Goal: Find specific page/section: Find specific page/section

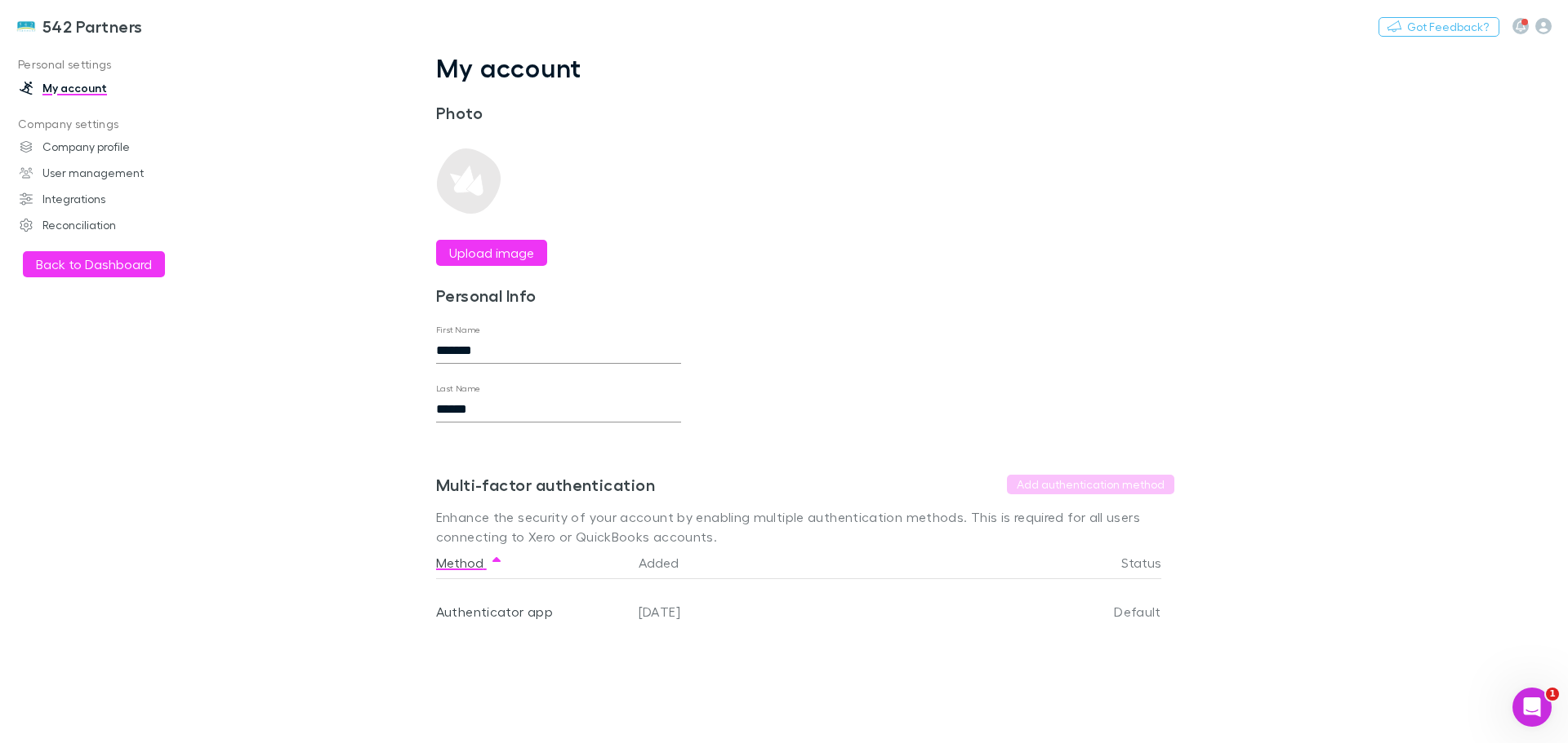
click at [62, 266] on button "Back to Dashboard" at bounding box center [93, 264] width 142 height 26
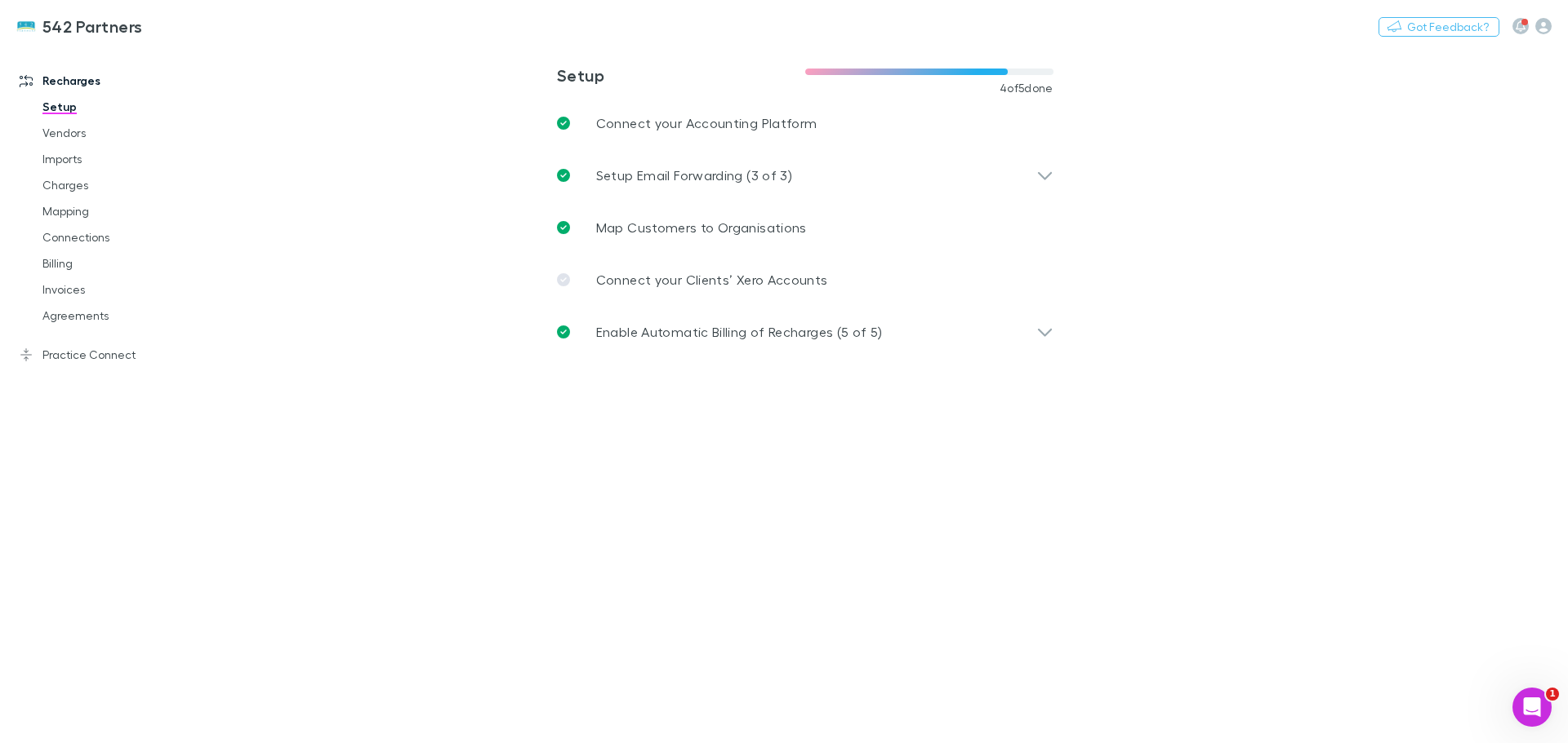
click at [64, 319] on link "Agreements" at bounding box center [123, 316] width 195 height 26
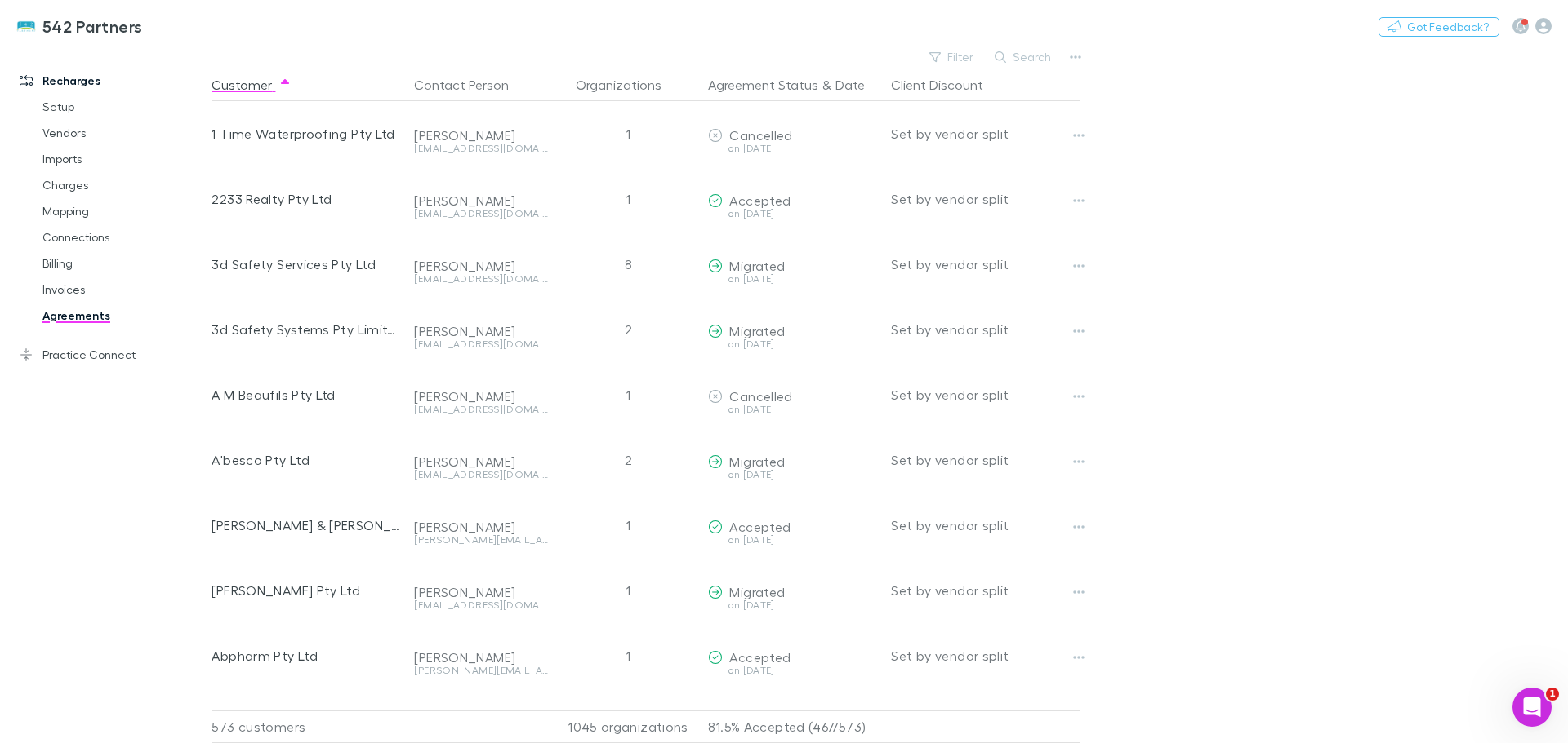
click at [1025, 55] on button "Search" at bounding box center [1024, 57] width 74 height 19
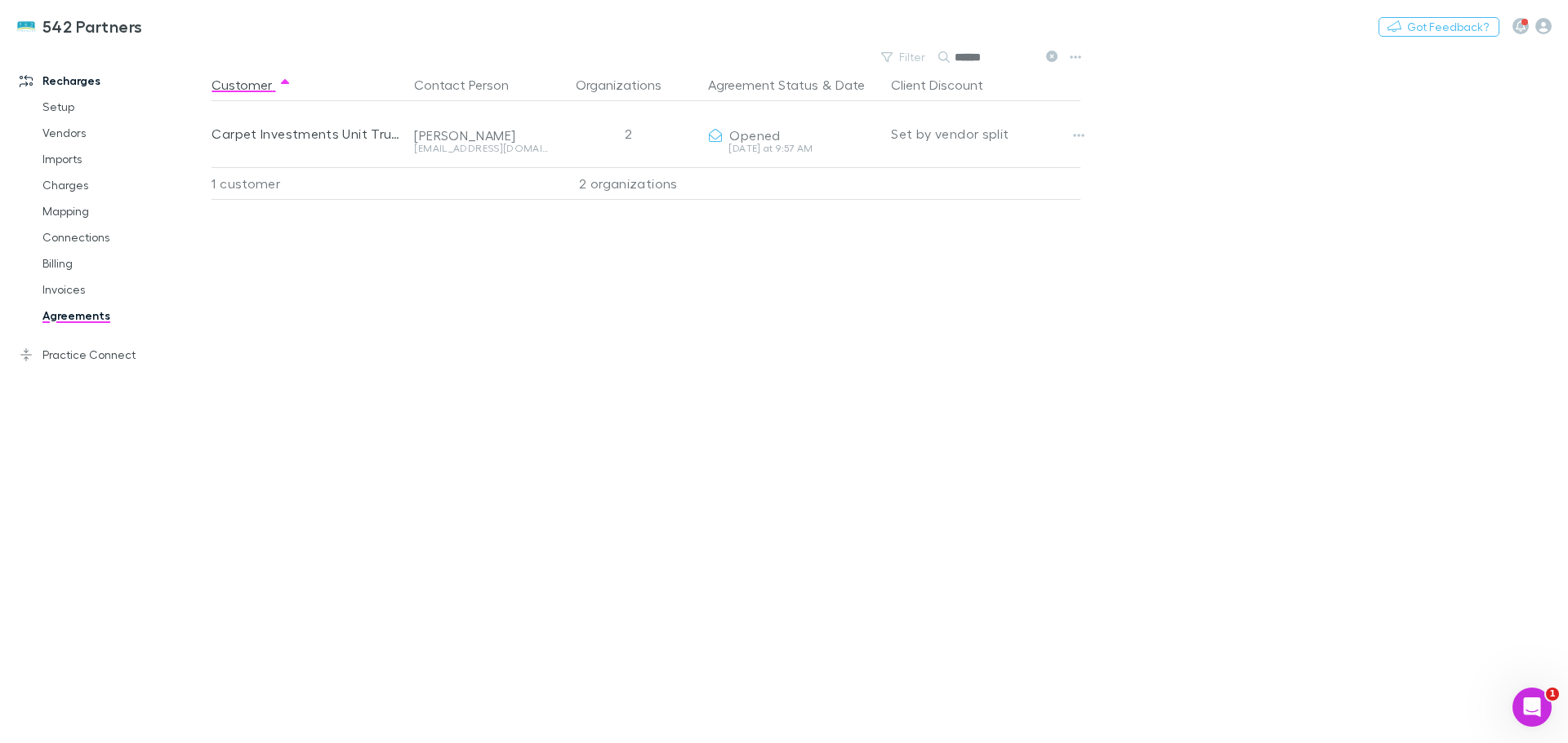
type input "******"
click at [1080, 138] on icon "button" at bounding box center [1078, 135] width 11 height 13
click at [1080, 138] on div at bounding box center [784, 372] width 1568 height 743
click at [0, 0] on button "Copy link" at bounding box center [0, 0] width 0 height 0
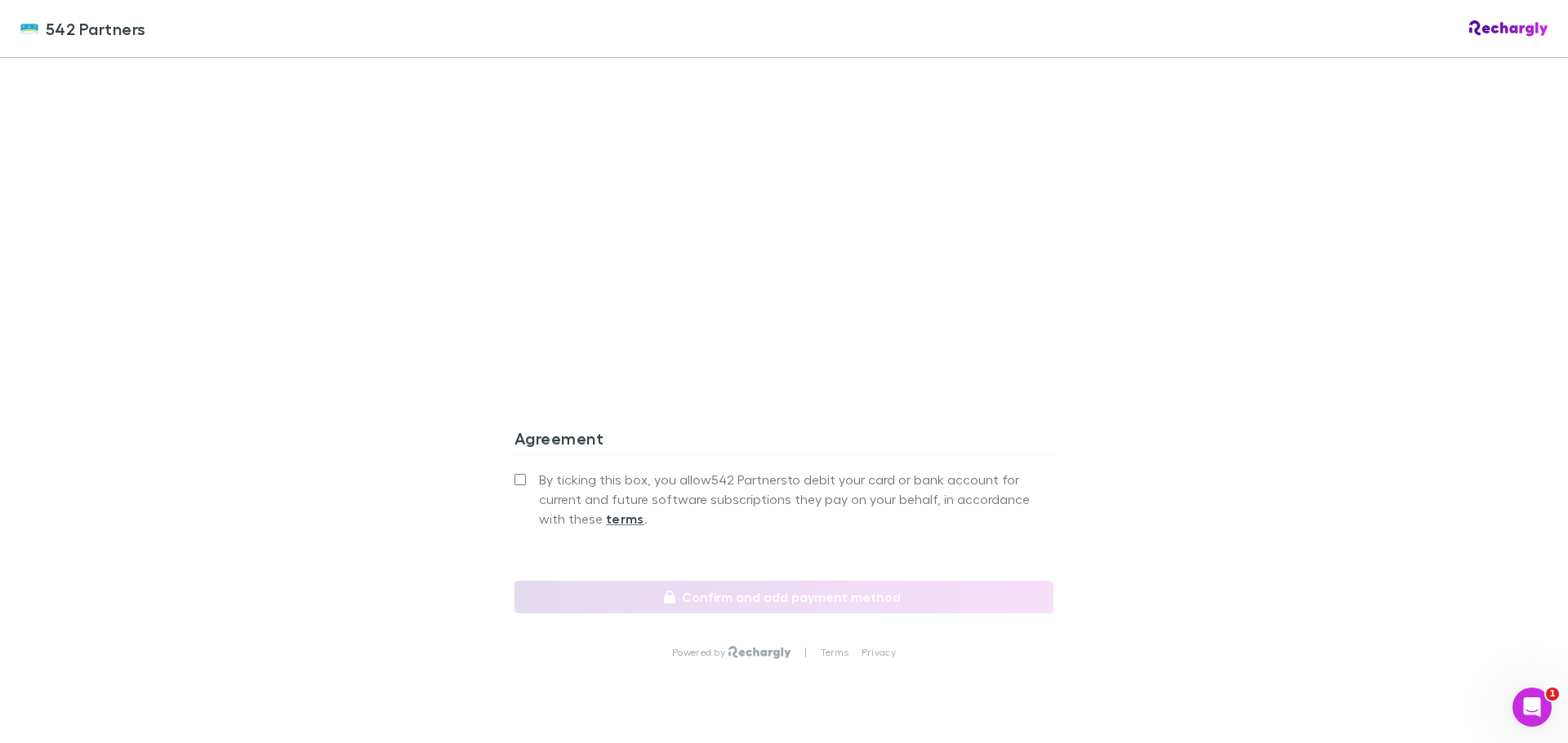
scroll to position [1464, 0]
